Goal: Information Seeking & Learning: Learn about a topic

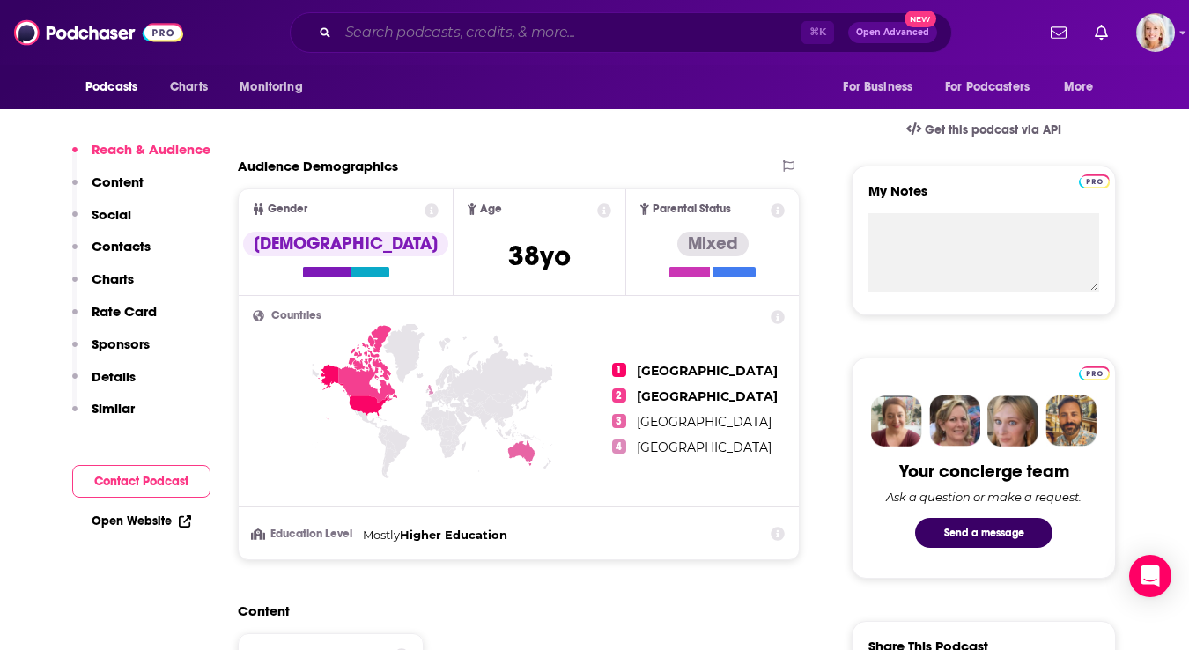
click at [383, 25] on input "Search podcasts, credits, & more..." at bounding box center [569, 32] width 463 height 28
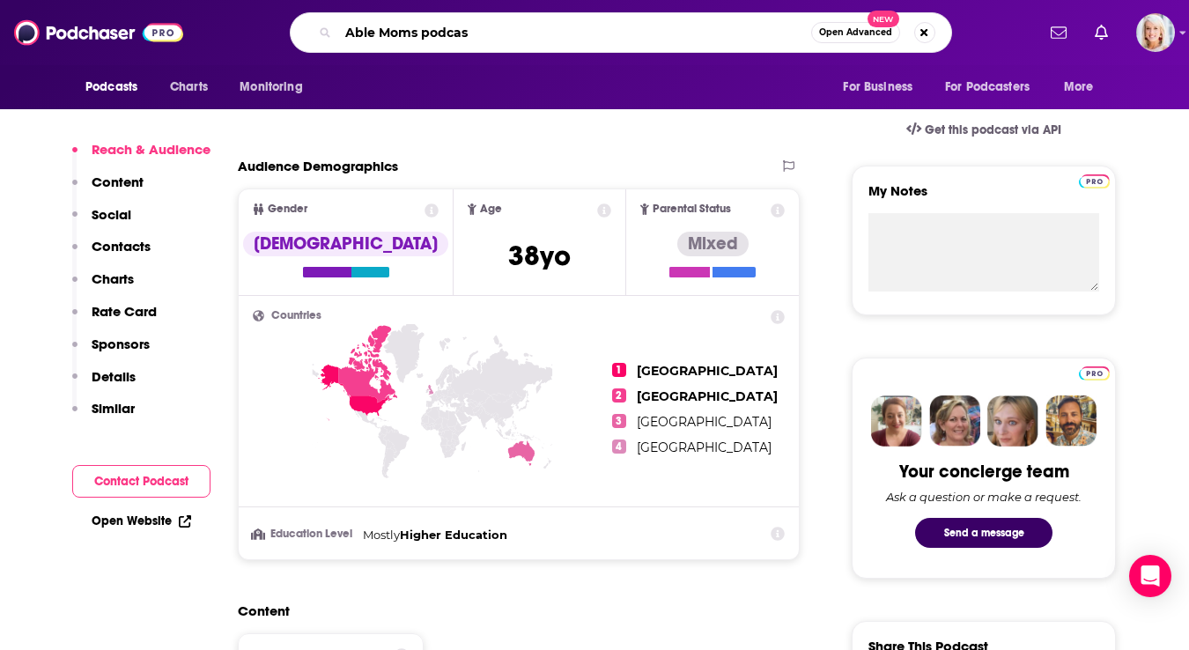
type input "Able Moms podcast"
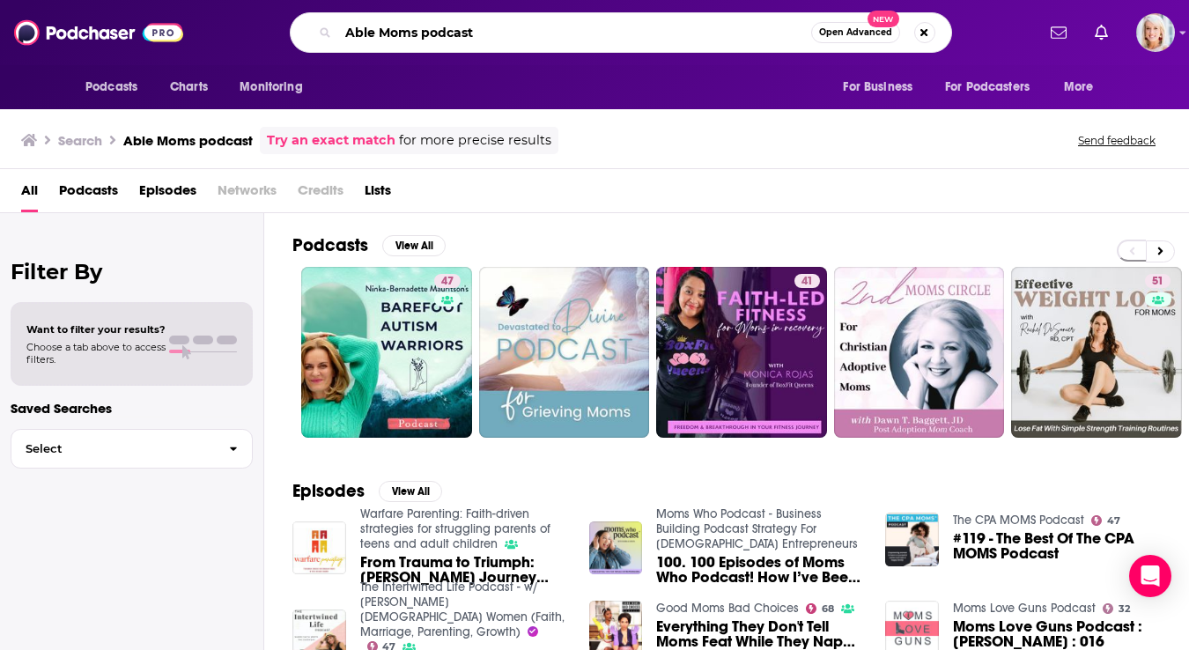
drag, startPoint x: 487, startPoint y: 26, endPoint x: 328, endPoint y: 26, distance: 158.5
click at [328, 26] on div "Able Moms podcast Open Advanced New" at bounding box center [621, 32] width 662 height 41
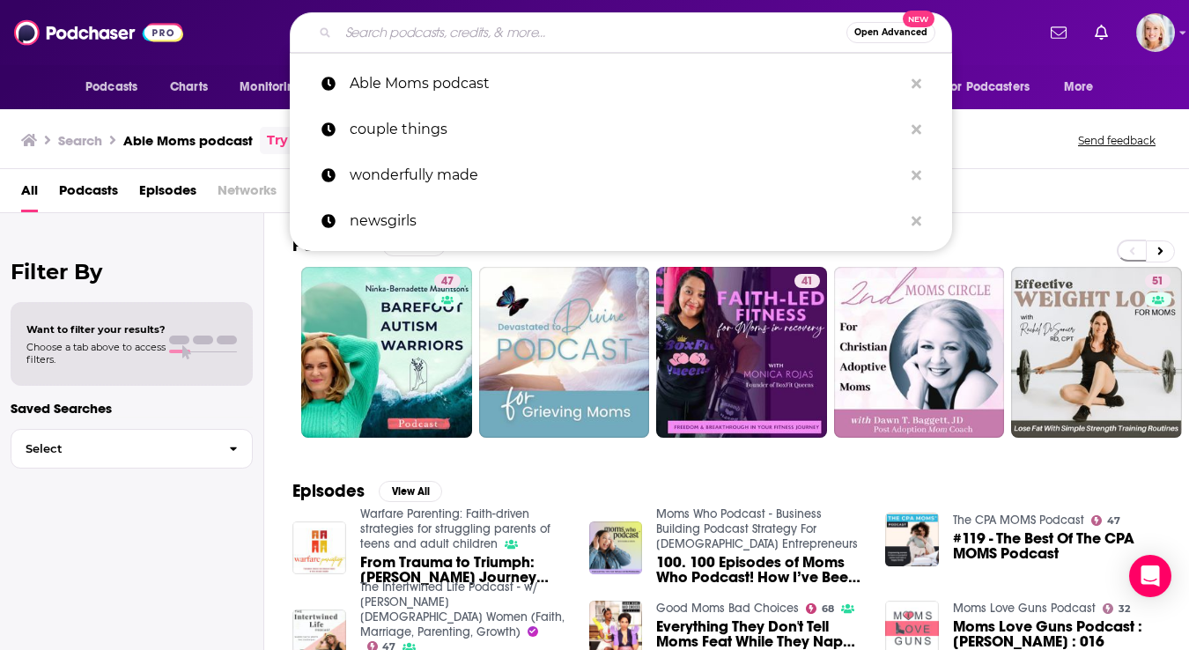
paste input "Unrehearsed"
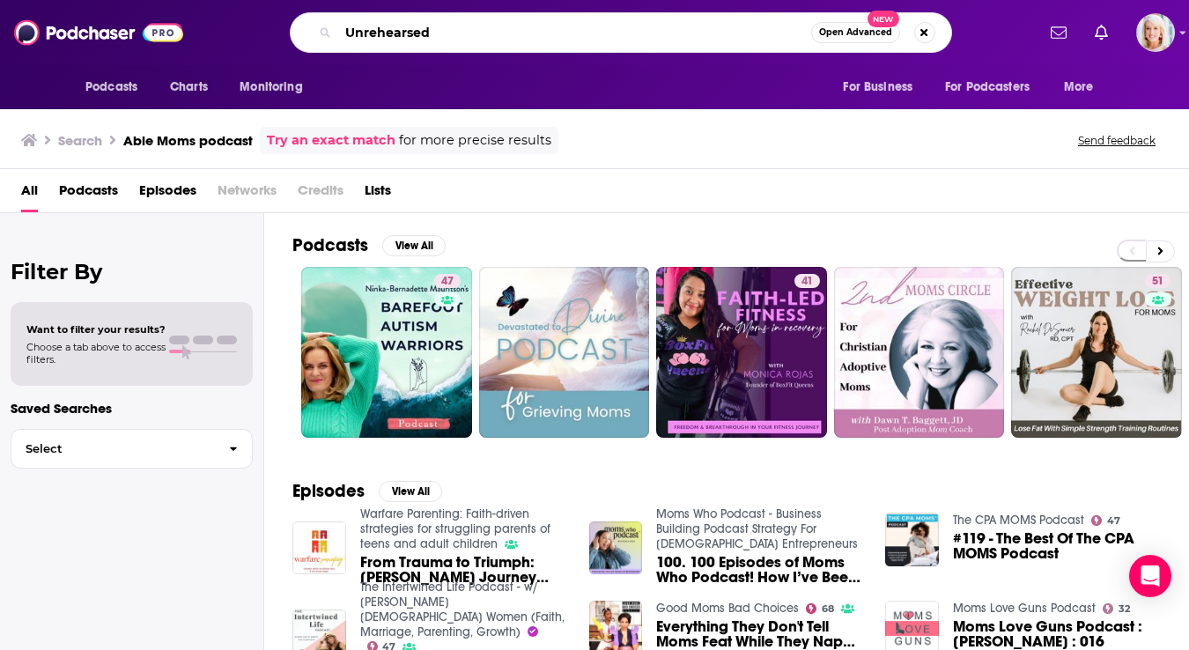
type input "Unrehearsed"
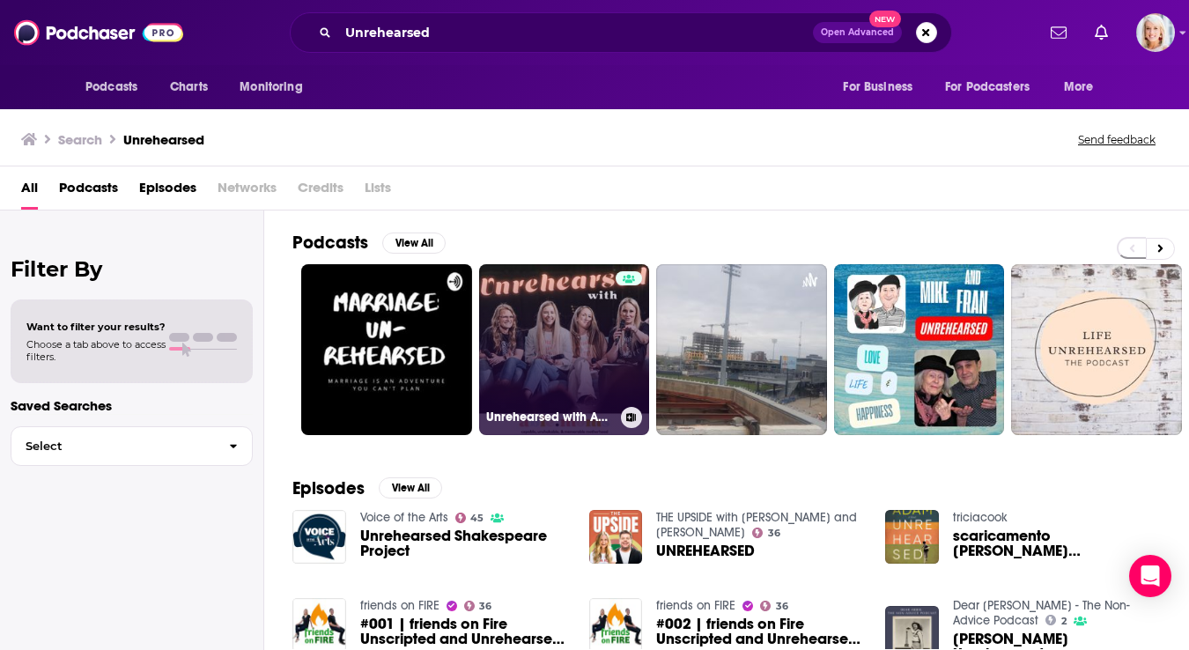
click at [540, 290] on link "Unrehearsed with Able Moms" at bounding box center [564, 349] width 171 height 171
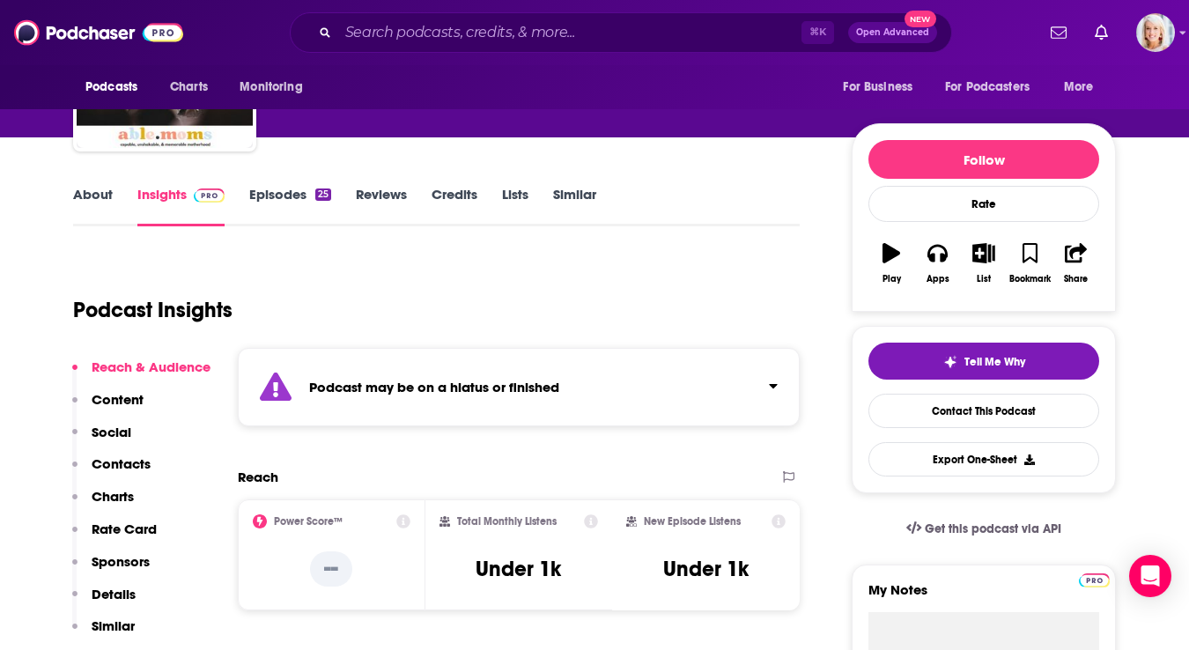
scroll to position [163, 0]
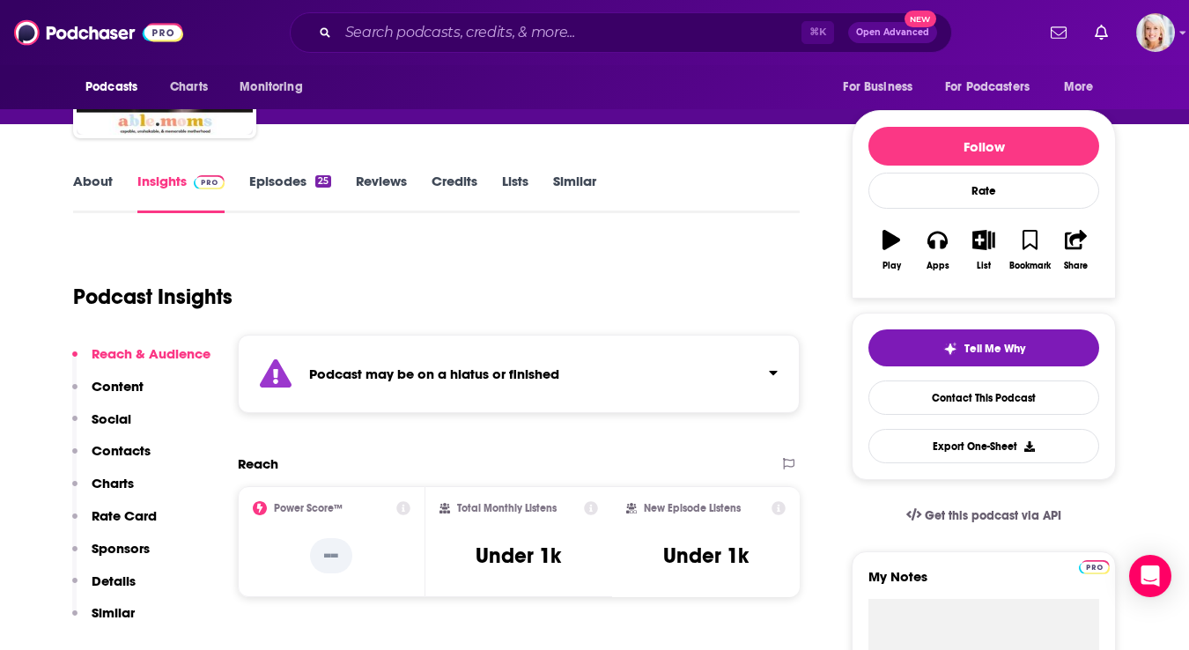
click at [85, 195] on link "About" at bounding box center [93, 193] width 40 height 41
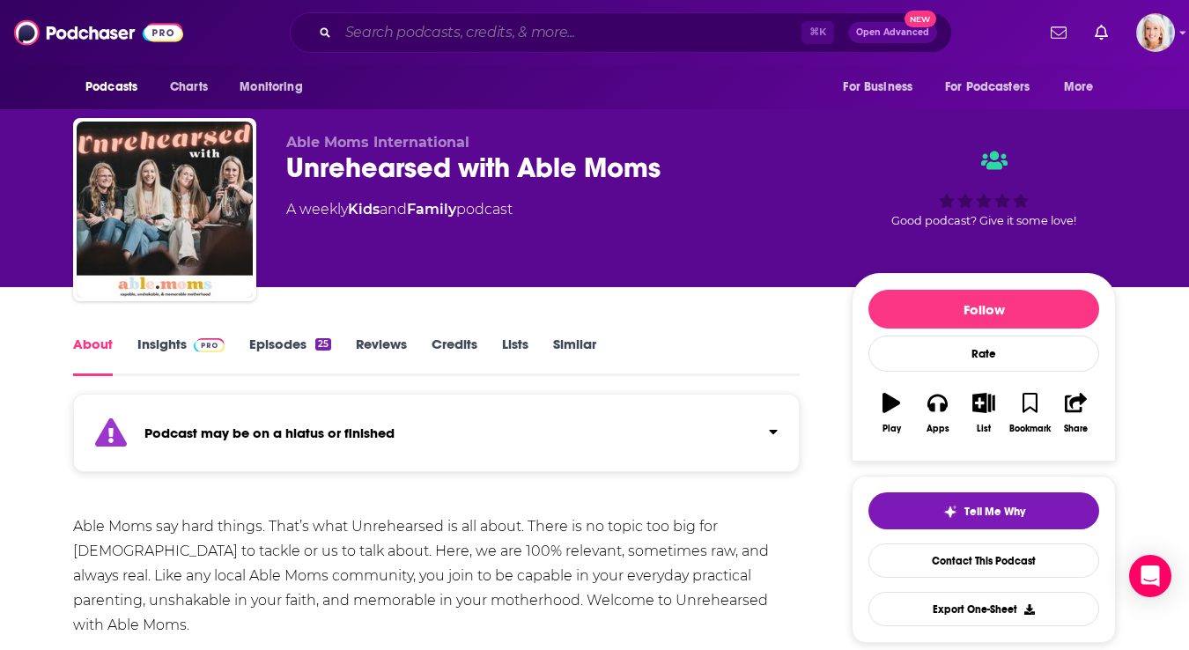
click at [393, 42] on input "Search podcasts, credits, & more..." at bounding box center [569, 32] width 463 height 28
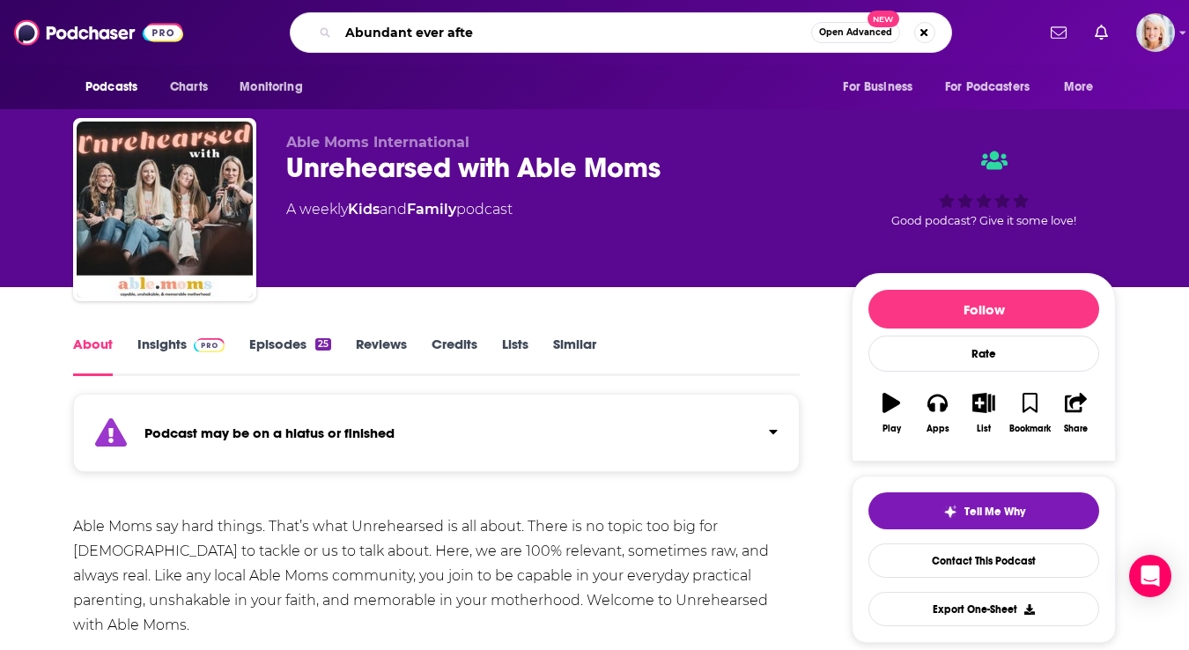
type input "Abundant ever after"
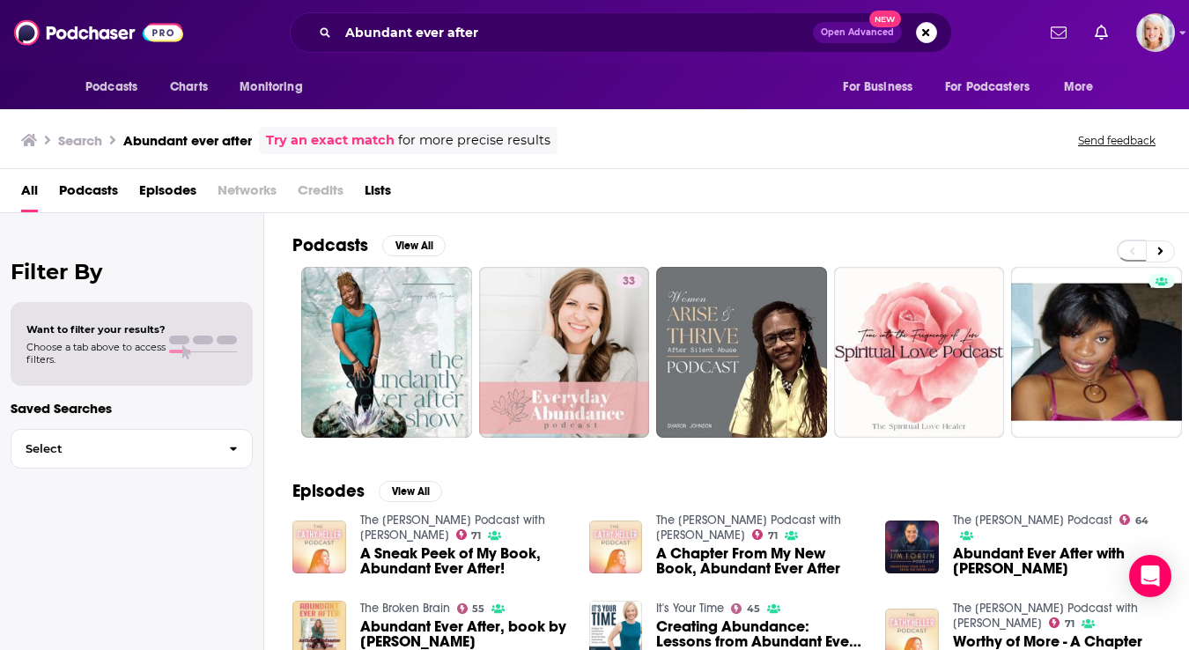
drag, startPoint x: 496, startPoint y: 50, endPoint x: 359, endPoint y: 50, distance: 136.5
click at [358, 50] on div "Abundant ever after Open Advanced New" at bounding box center [621, 32] width 662 height 41
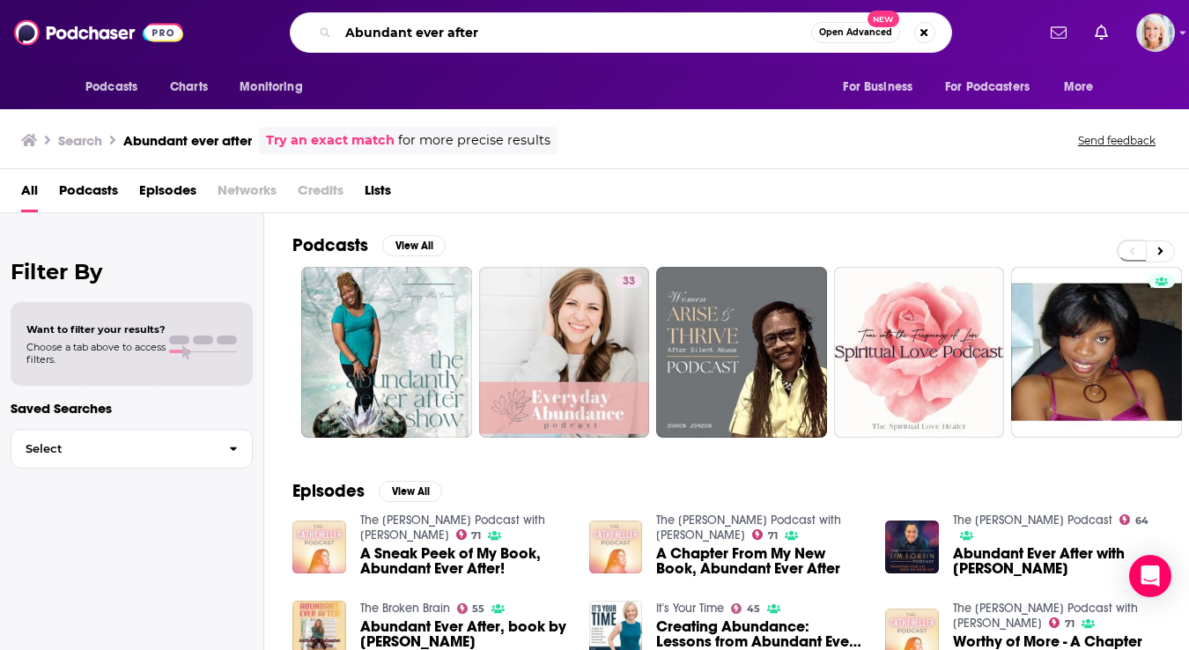
drag, startPoint x: 476, startPoint y: 36, endPoint x: 312, endPoint y: 35, distance: 164.7
click at [312, 36] on div "Abundant ever after Open Advanced New" at bounding box center [621, 32] width 662 height 41
type input "becoming something"
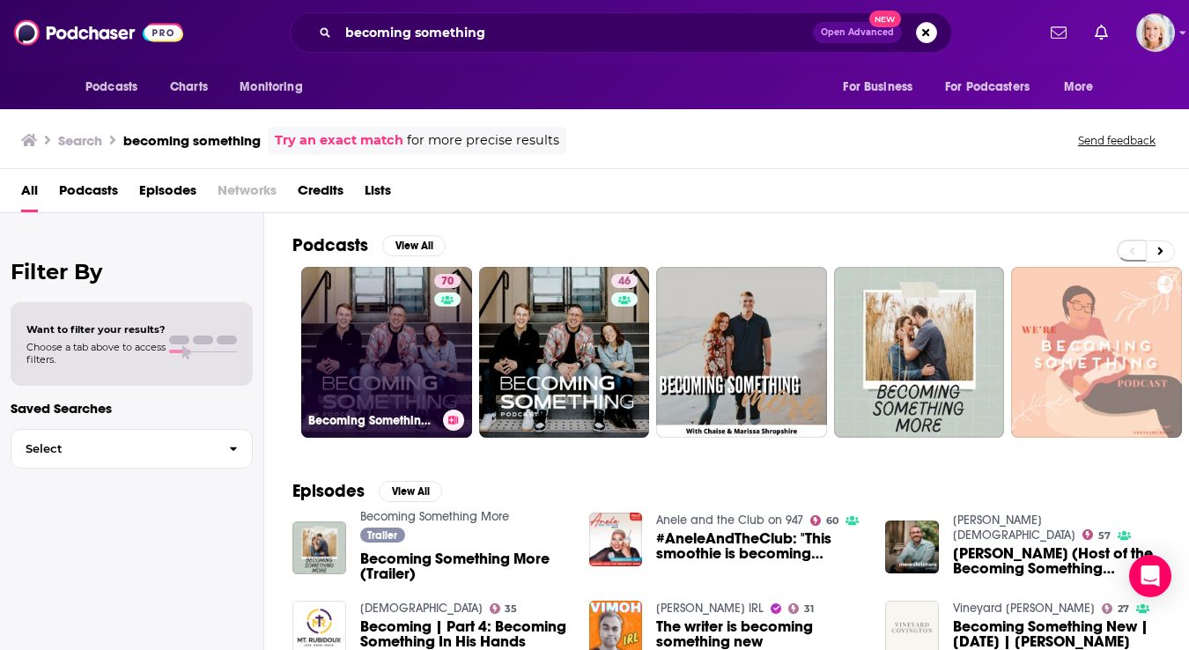
click at [363, 350] on link "70 Becoming Something with [PERSON_NAME]" at bounding box center [386, 352] width 171 height 171
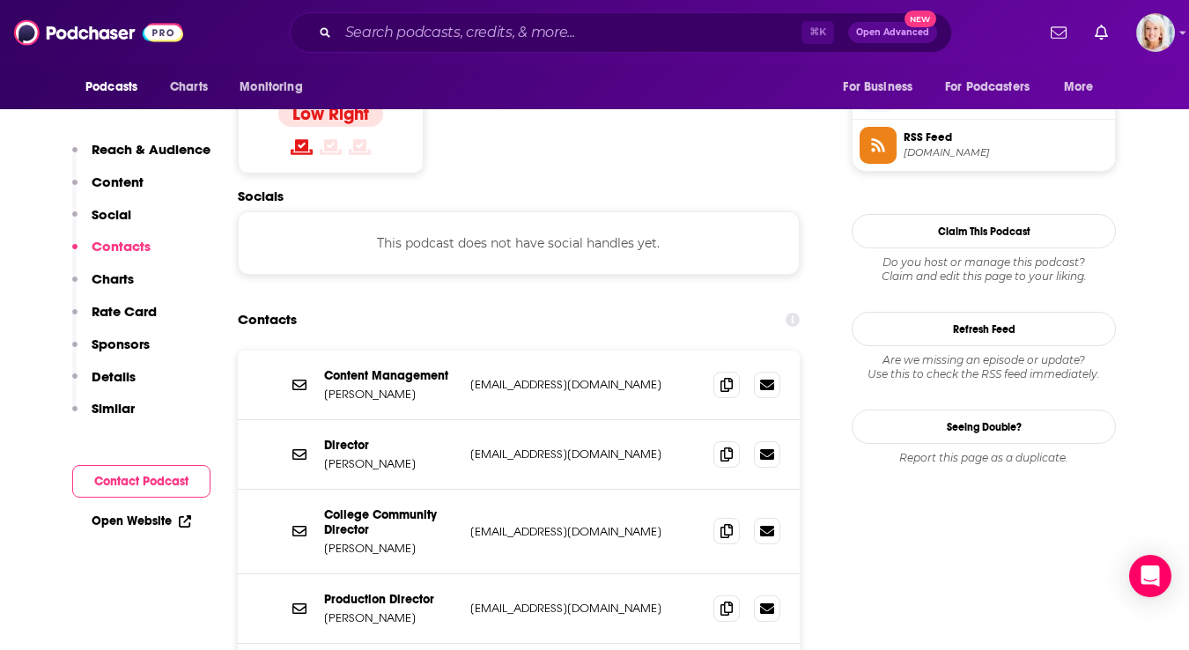
scroll to position [1509, 0]
